Goal: Download file/media

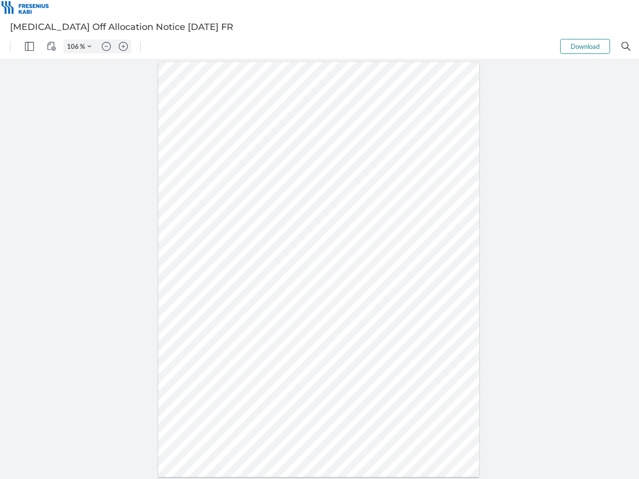
click at [29, 46] on img "Panel" at bounding box center [29, 46] width 9 height 9
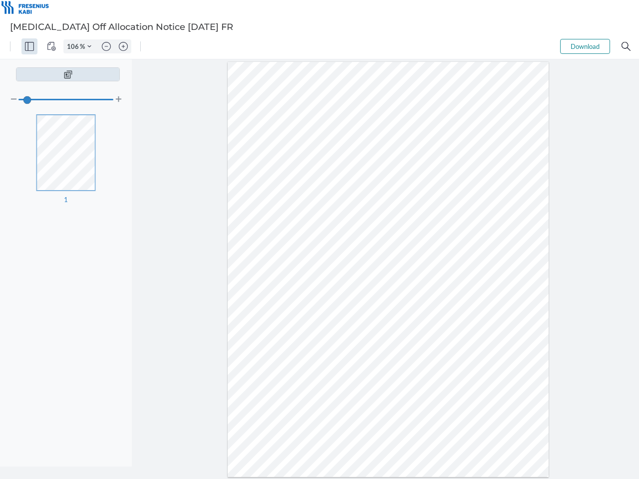
click at [51, 46] on img "View Controls" at bounding box center [51, 46] width 9 height 9
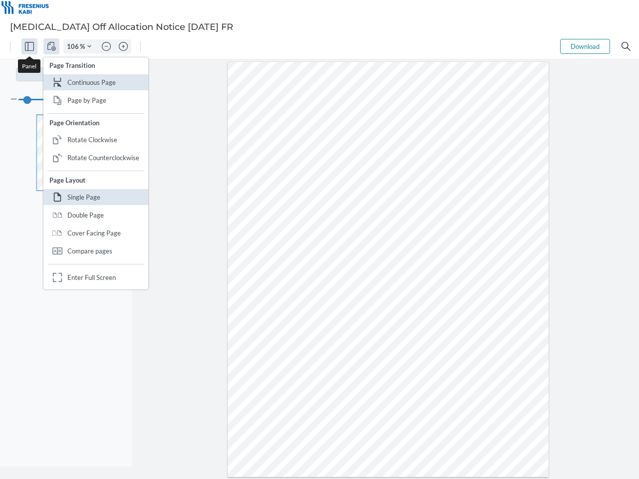
click at [74, 46] on input "106" at bounding box center [72, 46] width 16 height 9
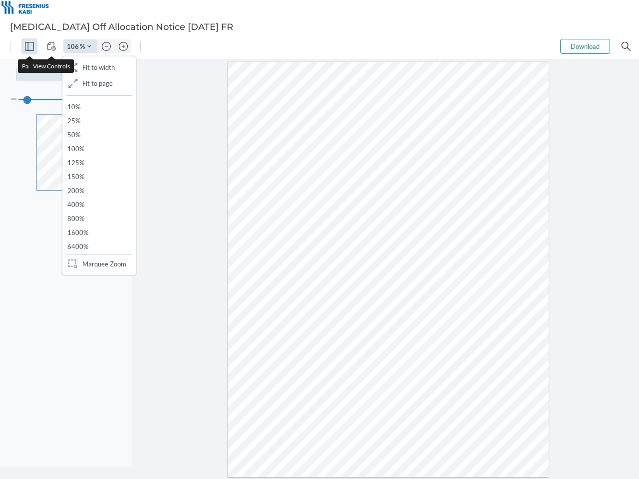
click at [89, 46] on img "Zoom Controls" at bounding box center [89, 46] width 4 height 4
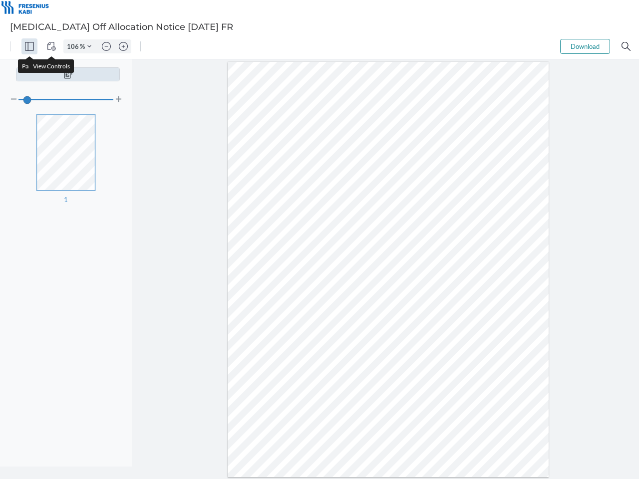
click at [106, 46] on img "Zoom out" at bounding box center [106, 46] width 9 height 9
click at [123, 46] on img "Zoom in" at bounding box center [123, 46] width 9 height 9
type input "106"
click at [585, 46] on button "Download" at bounding box center [585, 46] width 50 height 15
click at [626, 46] on img "Search" at bounding box center [626, 46] width 9 height 9
